Goal: Task Accomplishment & Management: Use online tool/utility

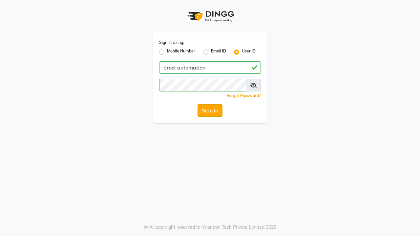
click at [210, 111] on button "Sign In" at bounding box center [210, 110] width 25 height 12
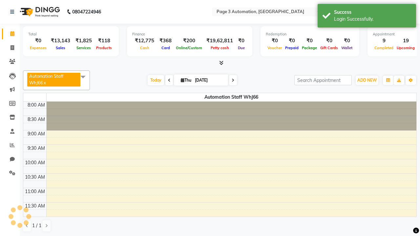
select select "en"
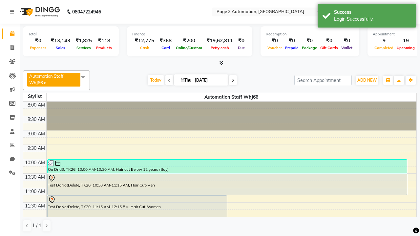
click at [13, 12] on icon at bounding box center [12, 12] width 4 height 5
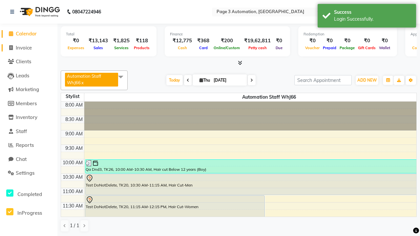
click at [29, 48] on span "Invoice" at bounding box center [24, 48] width 16 height 6
select select "2774"
select select "service"
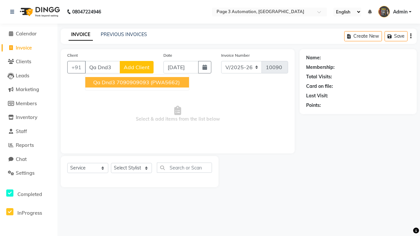
click at [138, 82] on ngb-highlight "7090909093" at bounding box center [132, 82] width 33 height 7
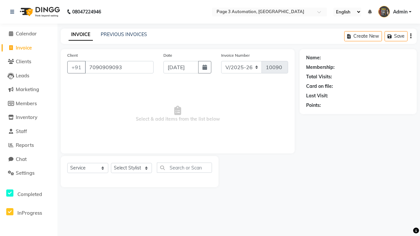
type input "7090909093"
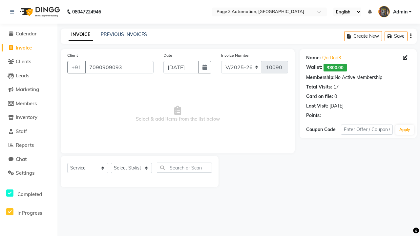
select select "71572"
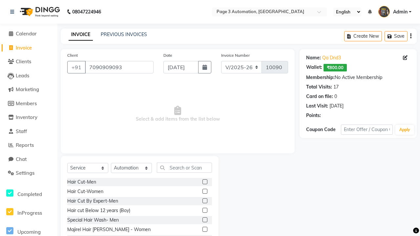
click at [204, 211] on label at bounding box center [204, 210] width 5 height 5
click at [204, 211] on input "checkbox" at bounding box center [204, 211] width 4 height 4
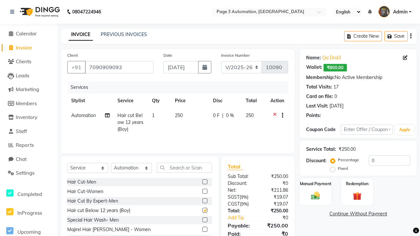
checkbox input "false"
click at [281, 116] on button "button" at bounding box center [281, 115] width 4 height 7
click at [284, 102] on label "Cross Sale" at bounding box center [284, 102] width 26 height 7
click at [276, 102] on input "Cross Sale" at bounding box center [273, 101] width 4 height 4
radio input "true"
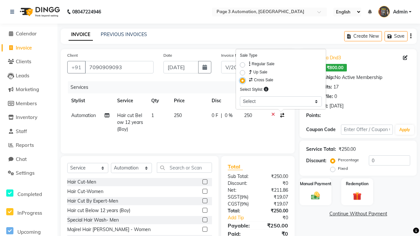
select select "93387"
click at [315, 184] on label "Manual Payment" at bounding box center [315, 183] width 33 height 6
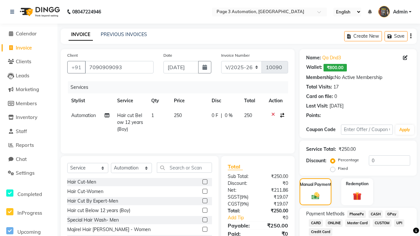
click at [375, 214] on span "CASH" at bounding box center [375, 215] width 14 height 8
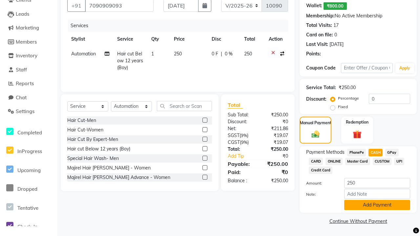
click at [377, 205] on button "Add Payment" at bounding box center [377, 205] width 66 height 10
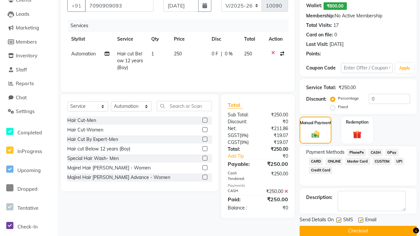
click at [339, 220] on label at bounding box center [338, 220] width 5 height 5
click at [339, 220] on input "checkbox" at bounding box center [338, 221] width 4 height 4
checkbox input "false"
click at [361, 220] on label at bounding box center [360, 220] width 5 height 5
click at [361, 220] on input "checkbox" at bounding box center [360, 221] width 4 height 4
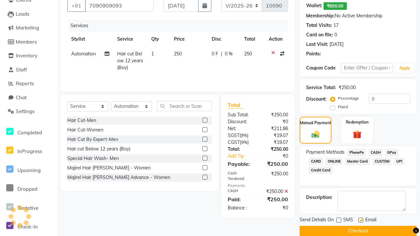
checkbox input "false"
click at [358, 231] on button "Checkout" at bounding box center [358, 231] width 117 height 10
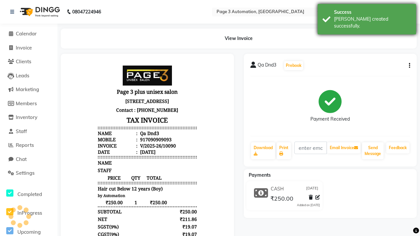
click at [367, 17] on div "Bill created successfully." at bounding box center [372, 23] width 77 height 14
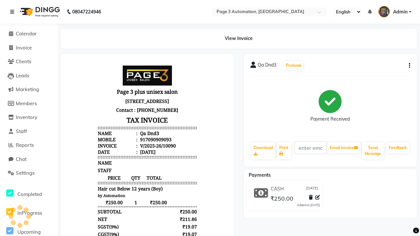
click at [13, 12] on icon at bounding box center [12, 12] width 4 height 5
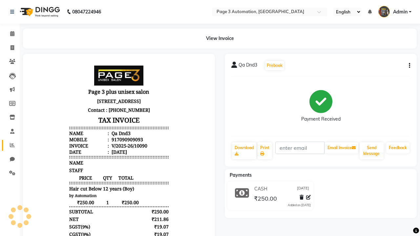
click at [10, 145] on icon at bounding box center [12, 145] width 5 height 5
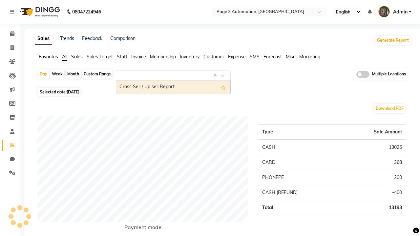
type input "Cross Sell / Up sell Report"
click at [173, 87] on div "Cross Sell / Up sell Report" at bounding box center [173, 87] width 114 height 13
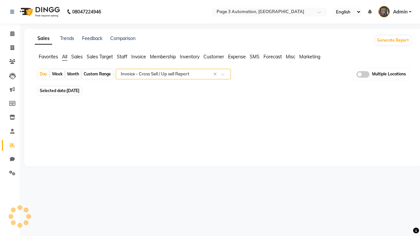
select select "full_report"
select select "csv"
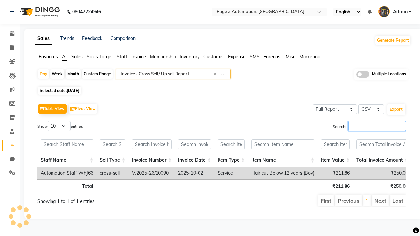
type input "V/2025-26/10090"
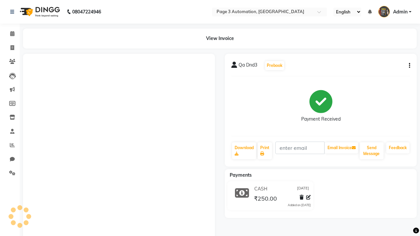
click at [408, 66] on button "button" at bounding box center [408, 65] width 4 height 7
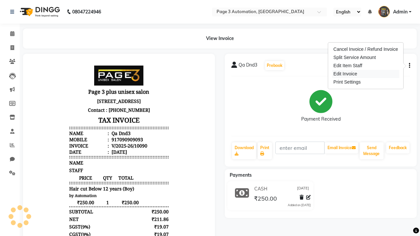
click at [366, 74] on div "Edit Invoice" at bounding box center [365, 74] width 67 height 8
select select "service"
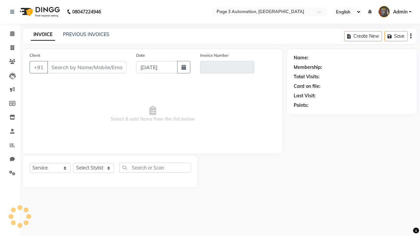
select select "service"
type input "7090909093"
type input "V/2025-26/10090"
